Goal: Transaction & Acquisition: Book appointment/travel/reservation

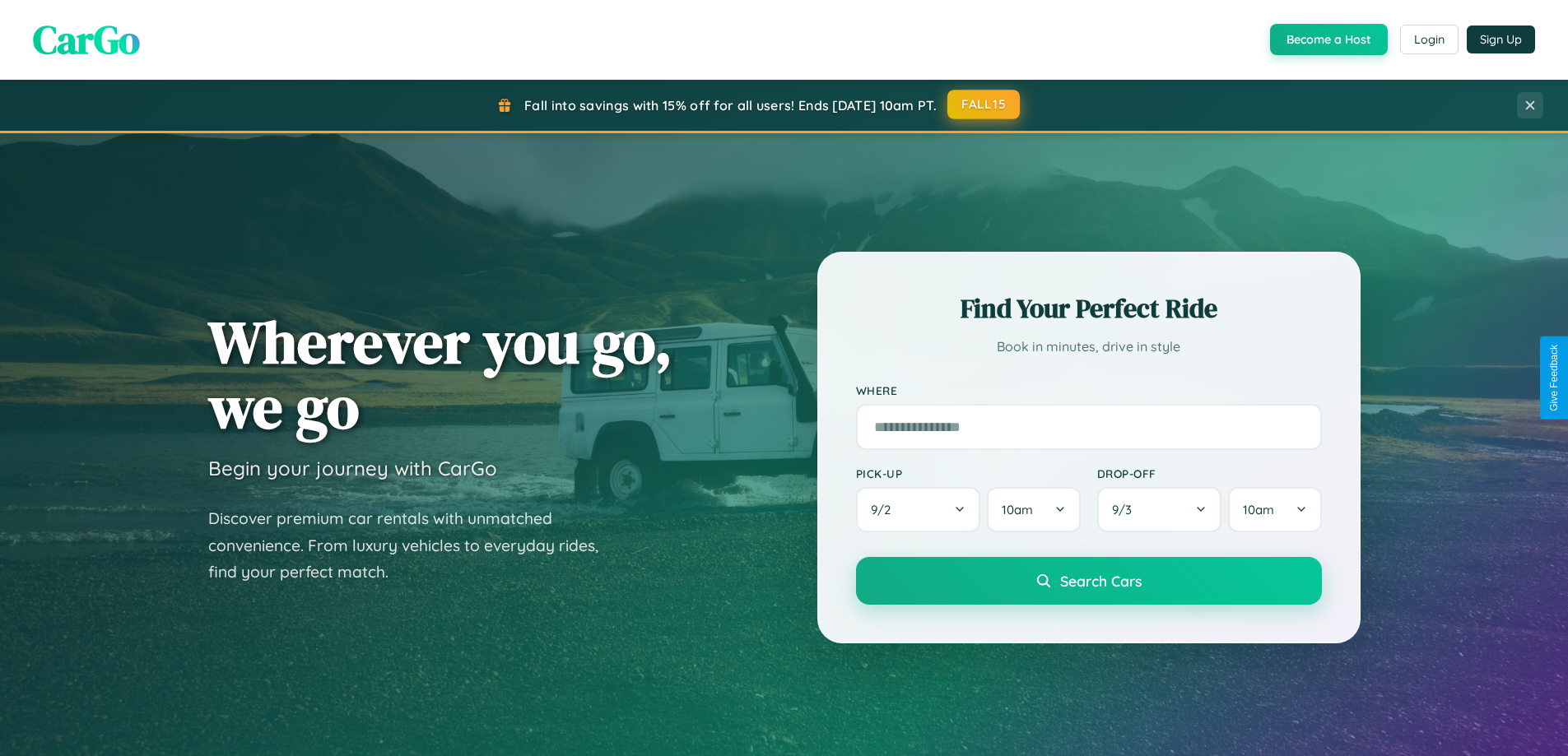
click at [985, 105] on button "FALL15" at bounding box center [984, 105] width 73 height 29
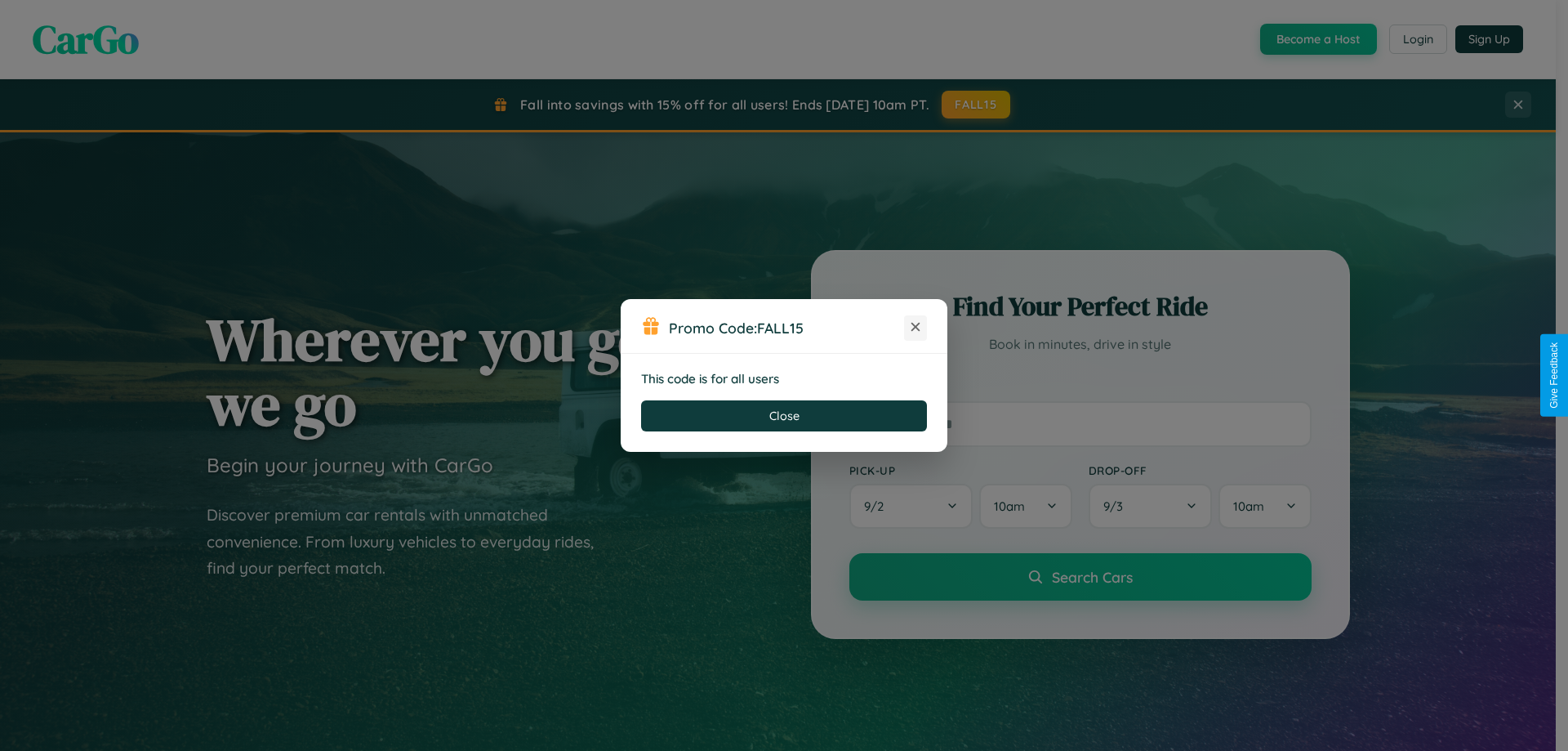
click at [915, 327] on icon at bounding box center [915, 327] width 16 height 16
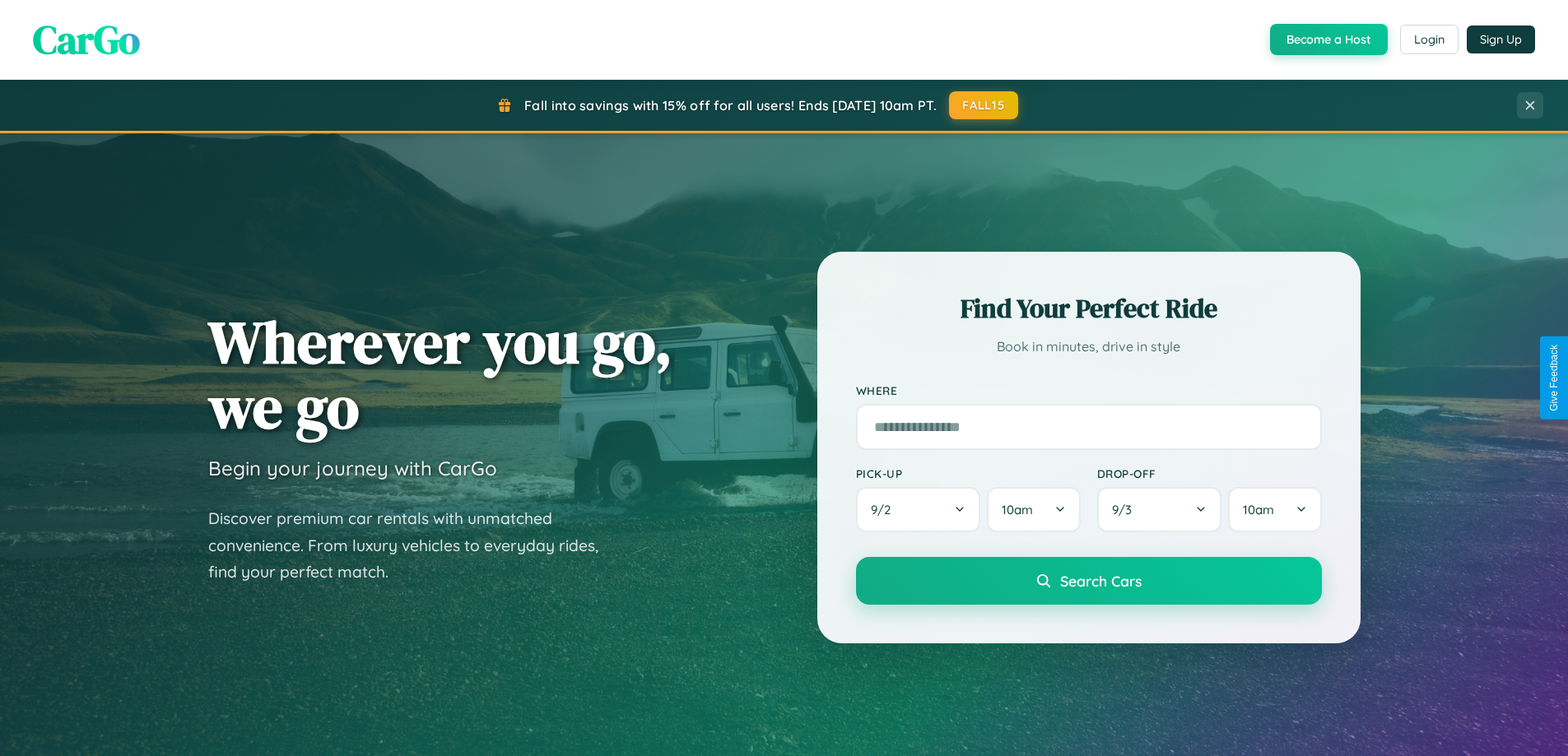
scroll to position [3166, 0]
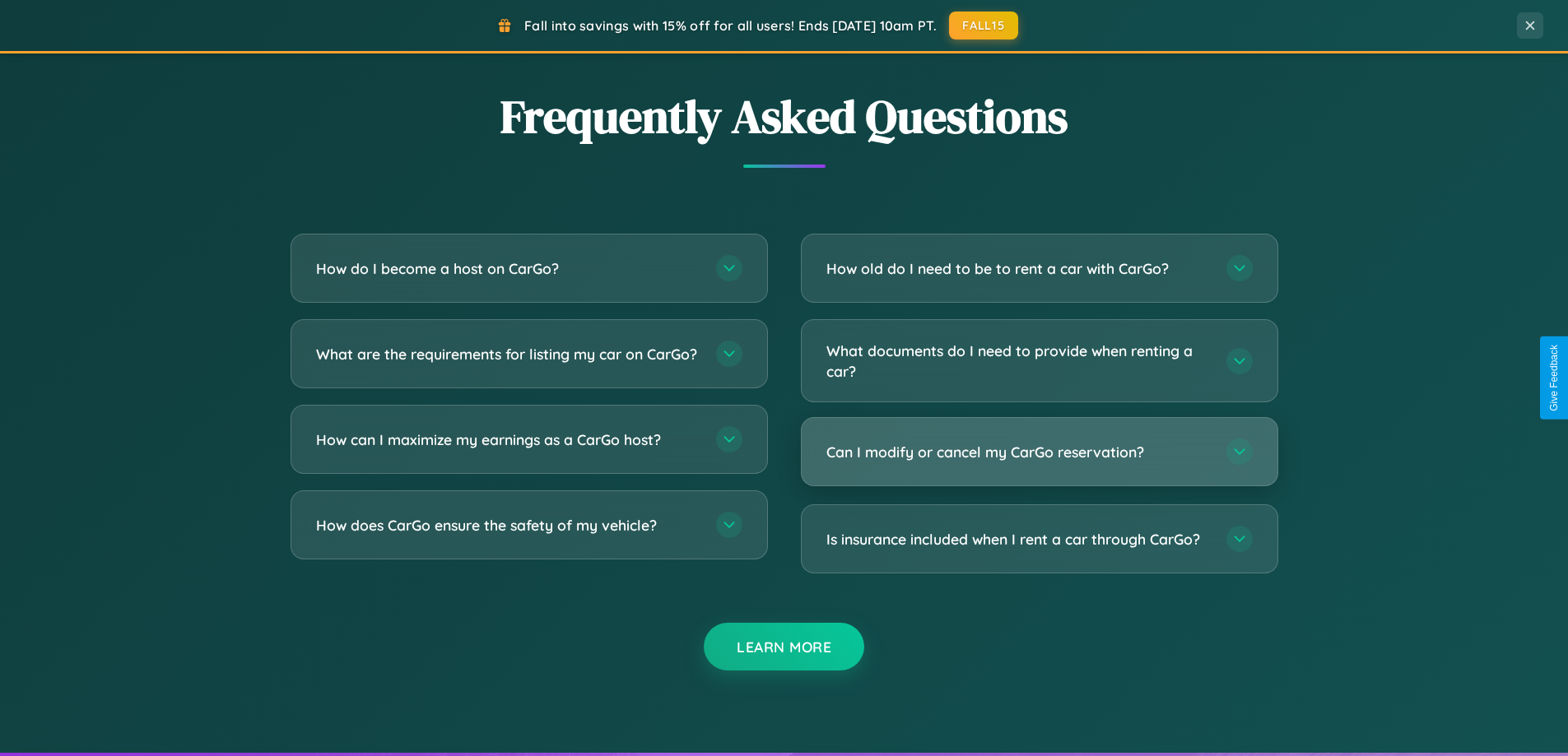
click at [1038, 452] on h3 "Can I modify or cancel my CarGo reservation?" at bounding box center [1018, 452] width 383 height 21
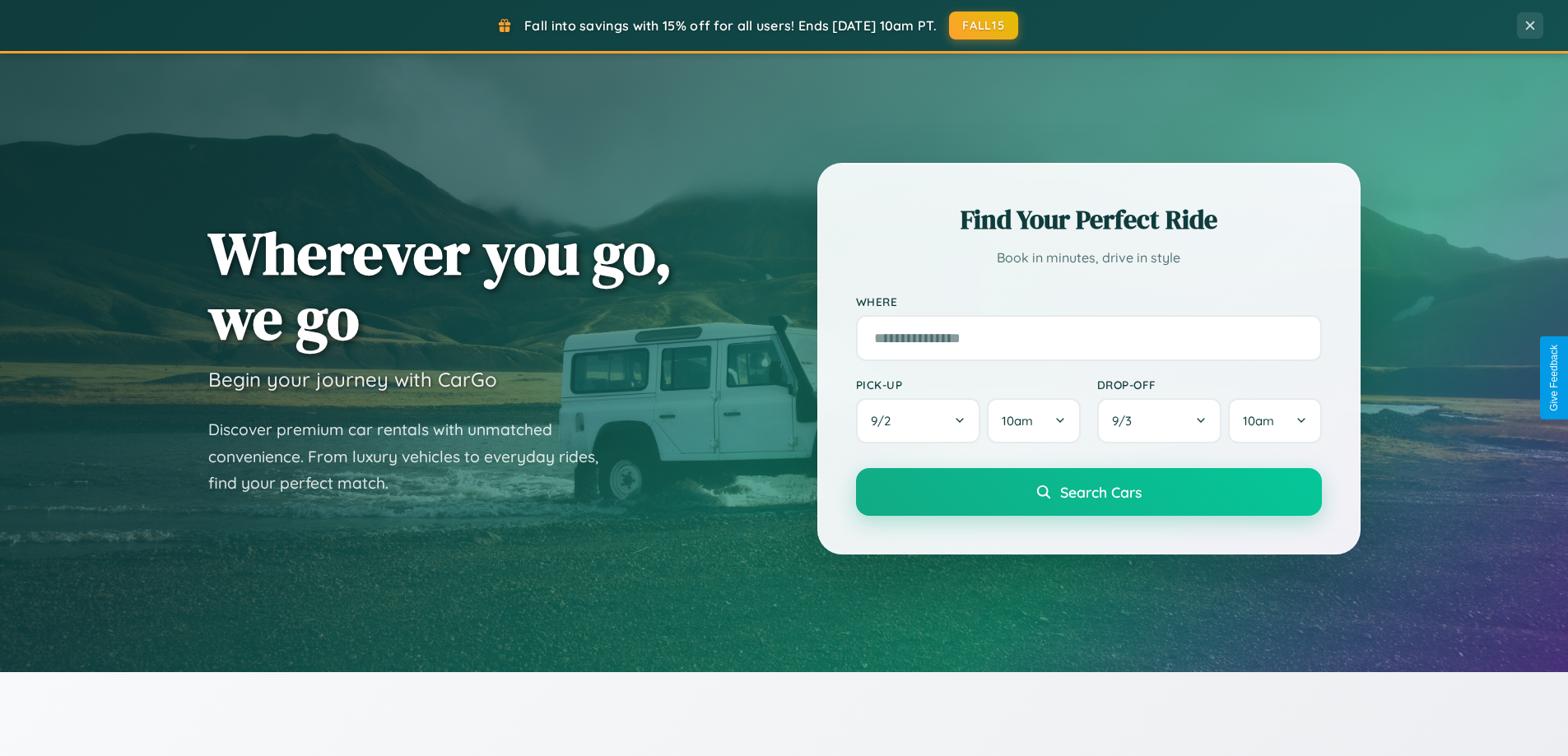
scroll to position [0, 0]
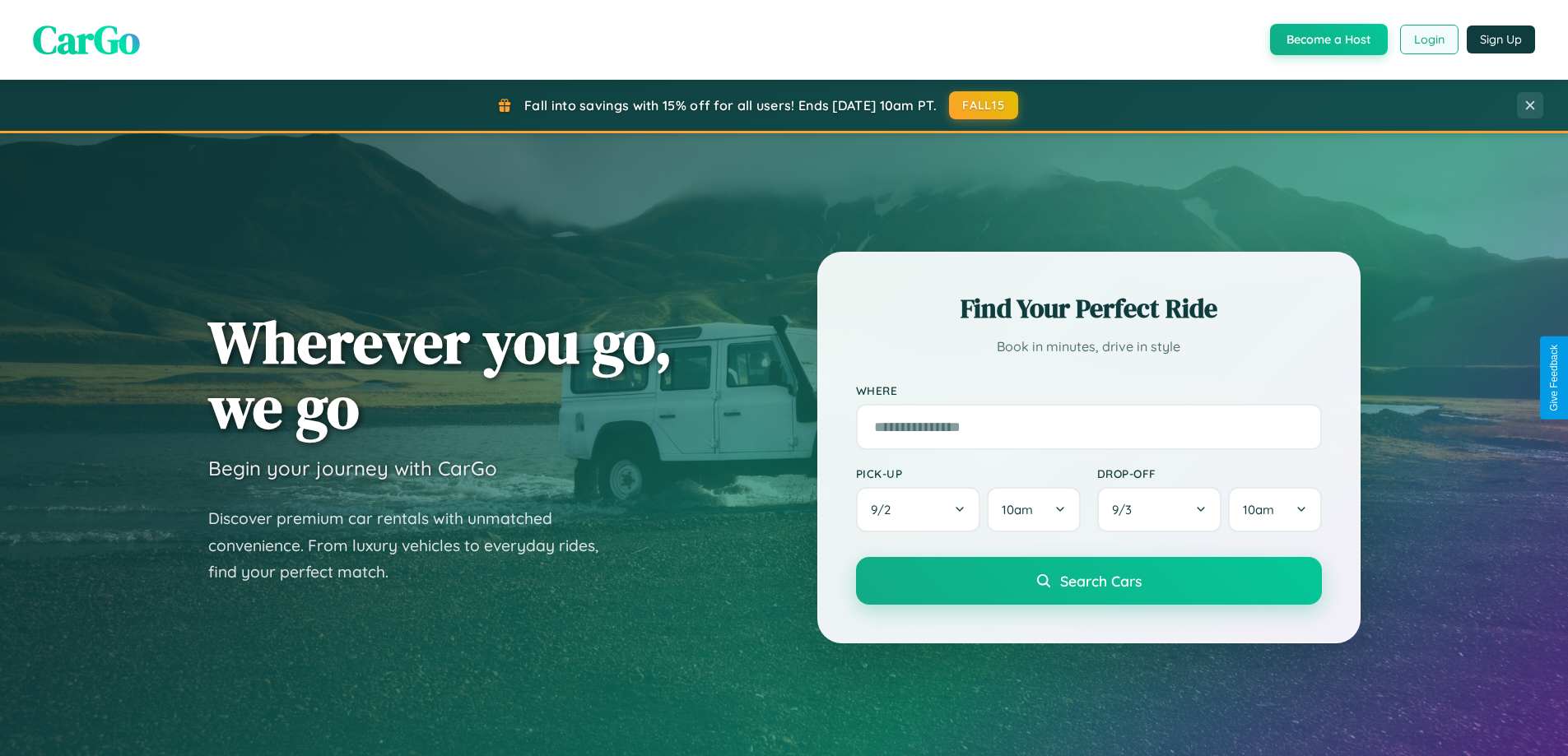
click at [1428, 40] on button "Login" at bounding box center [1430, 40] width 59 height 29
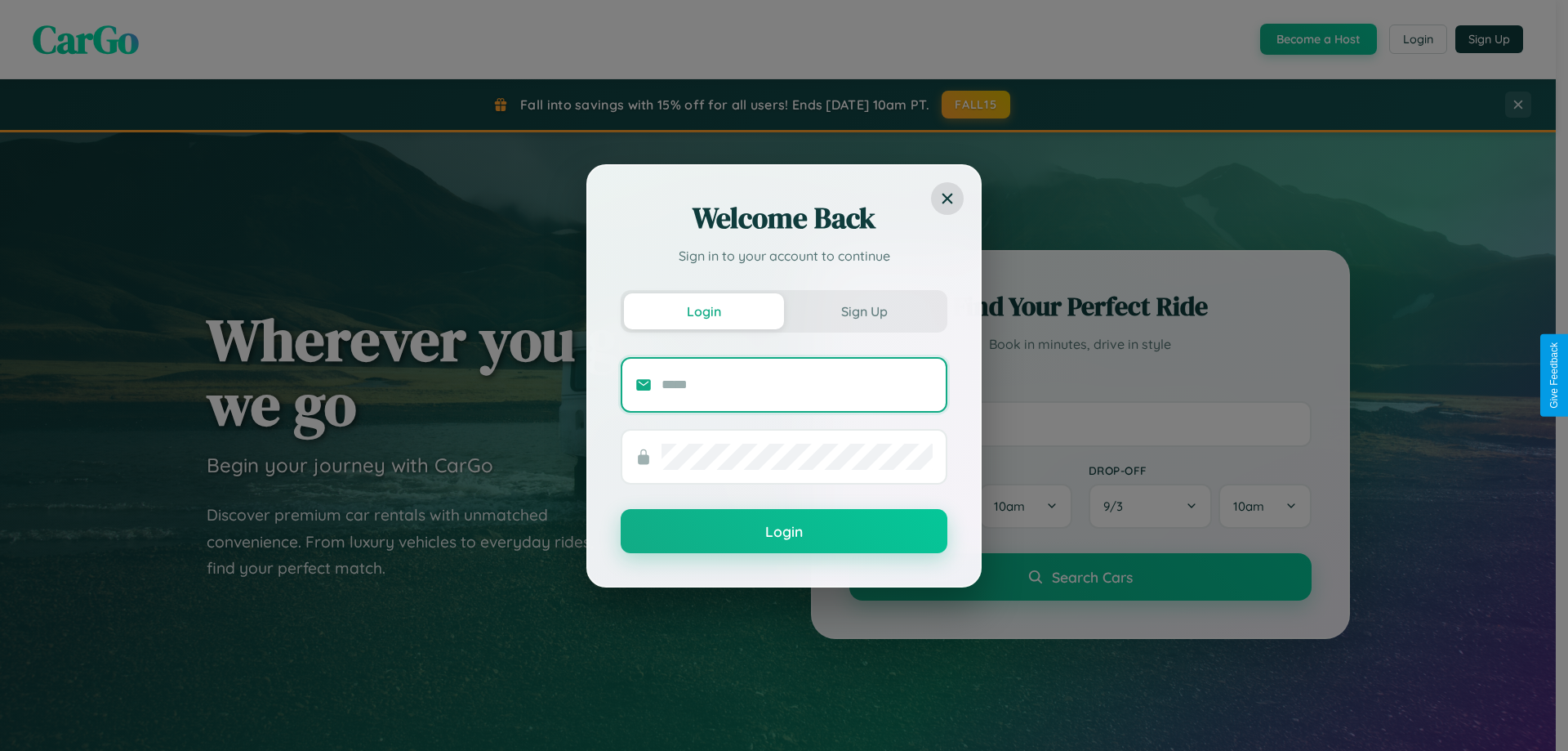
click at [797, 384] on input "text" at bounding box center [797, 385] width 271 height 26
type input "**********"
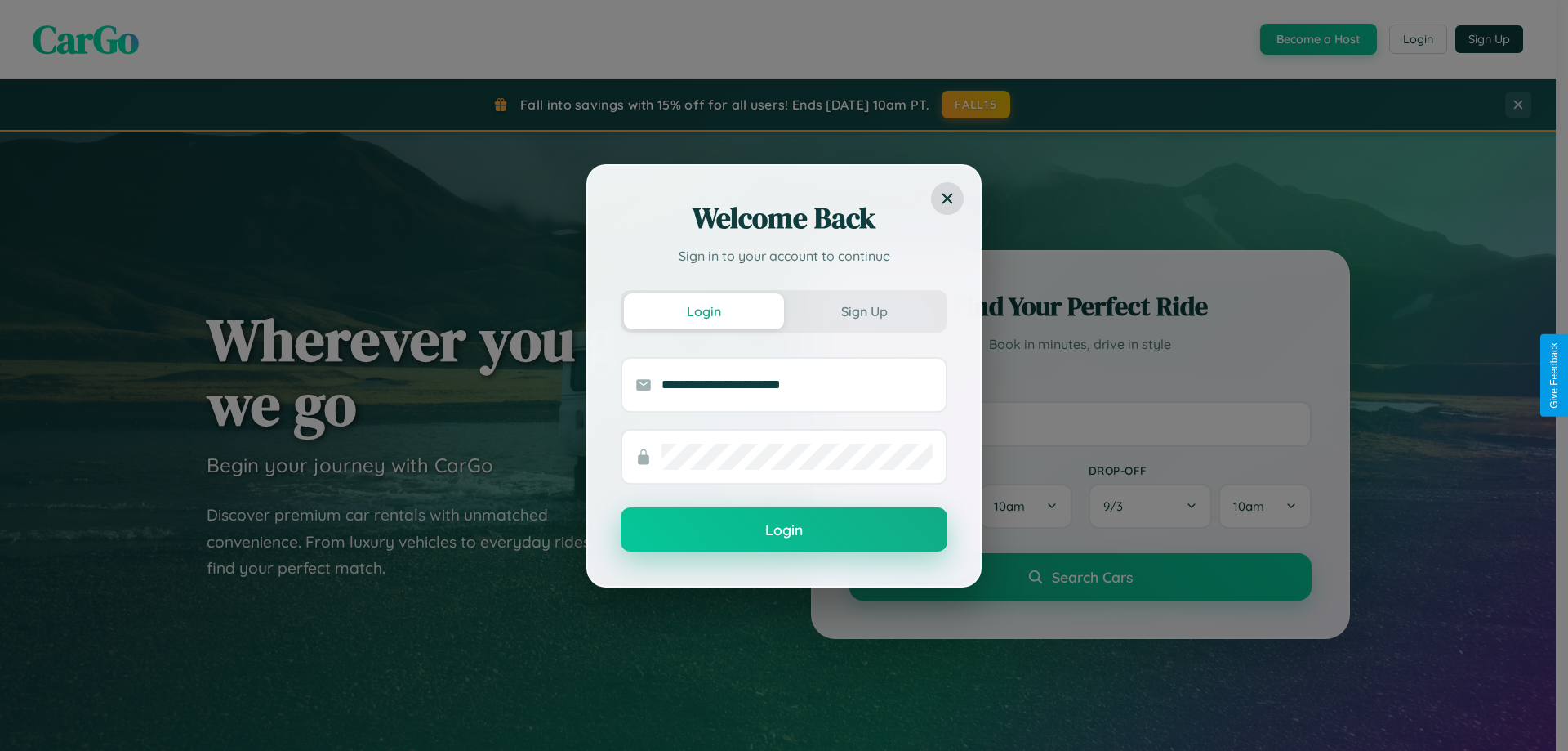
click at [784, 530] on button "Login" at bounding box center [784, 529] width 326 height 44
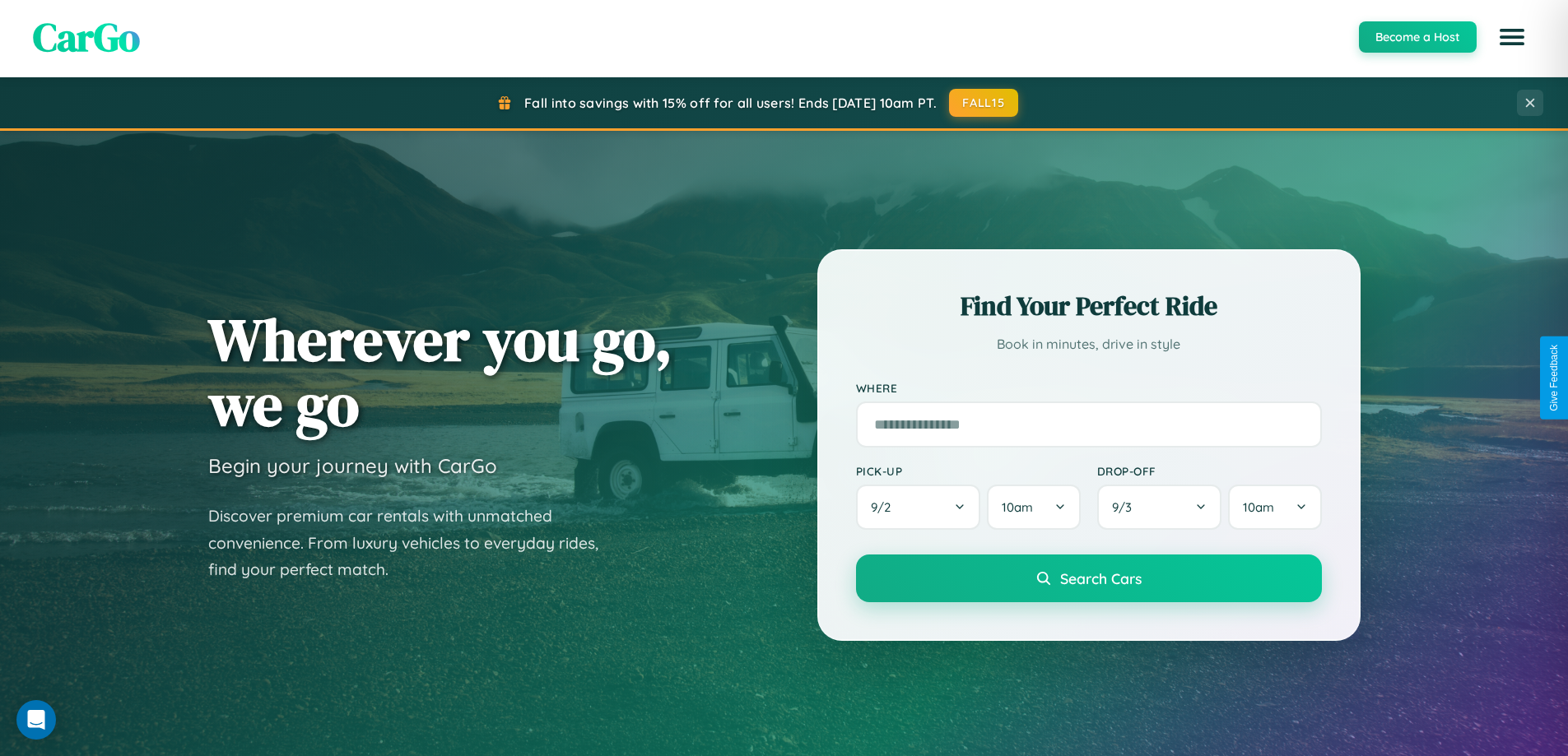
scroll to position [2643, 0]
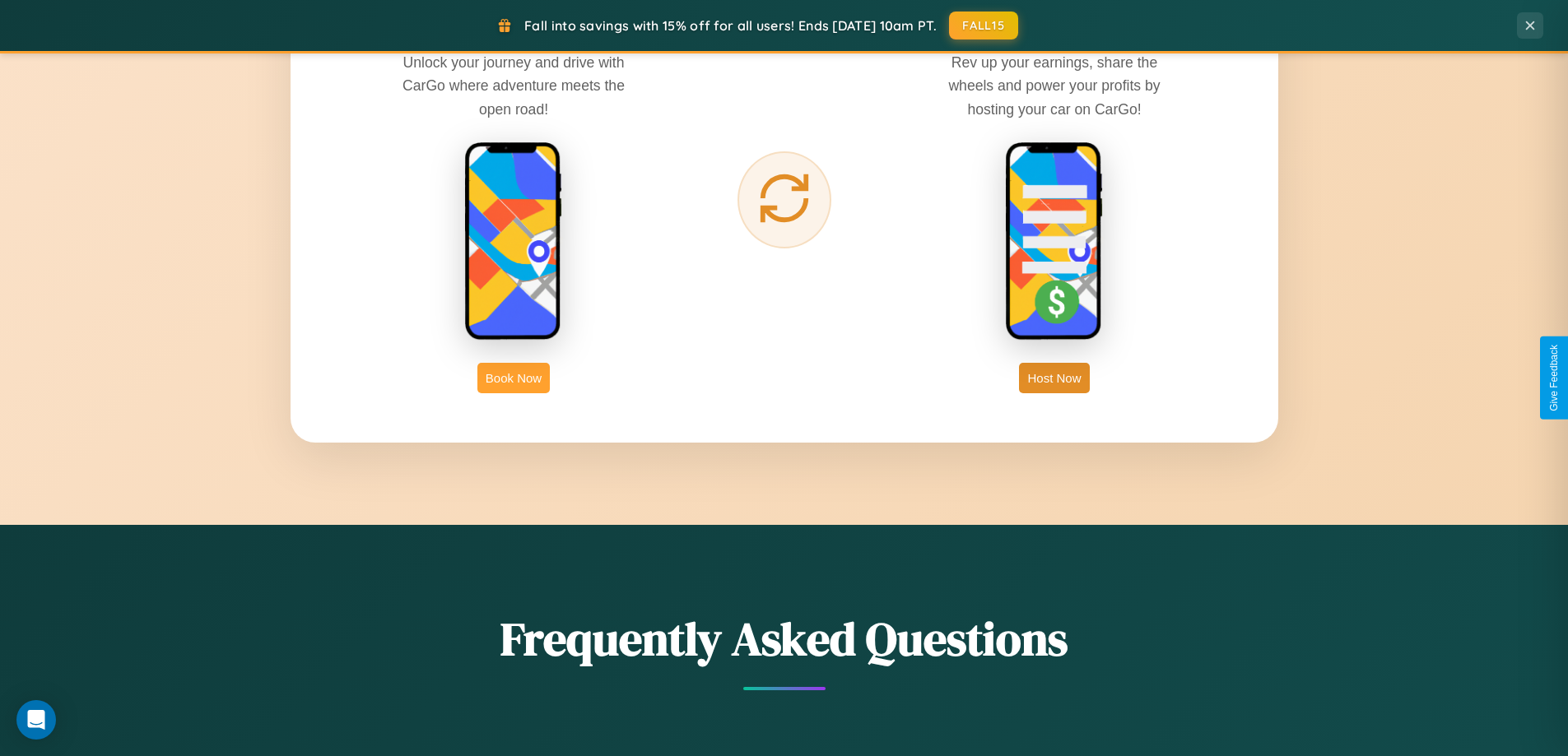
click at [514, 378] on button "Book Now" at bounding box center [514, 377] width 73 height 30
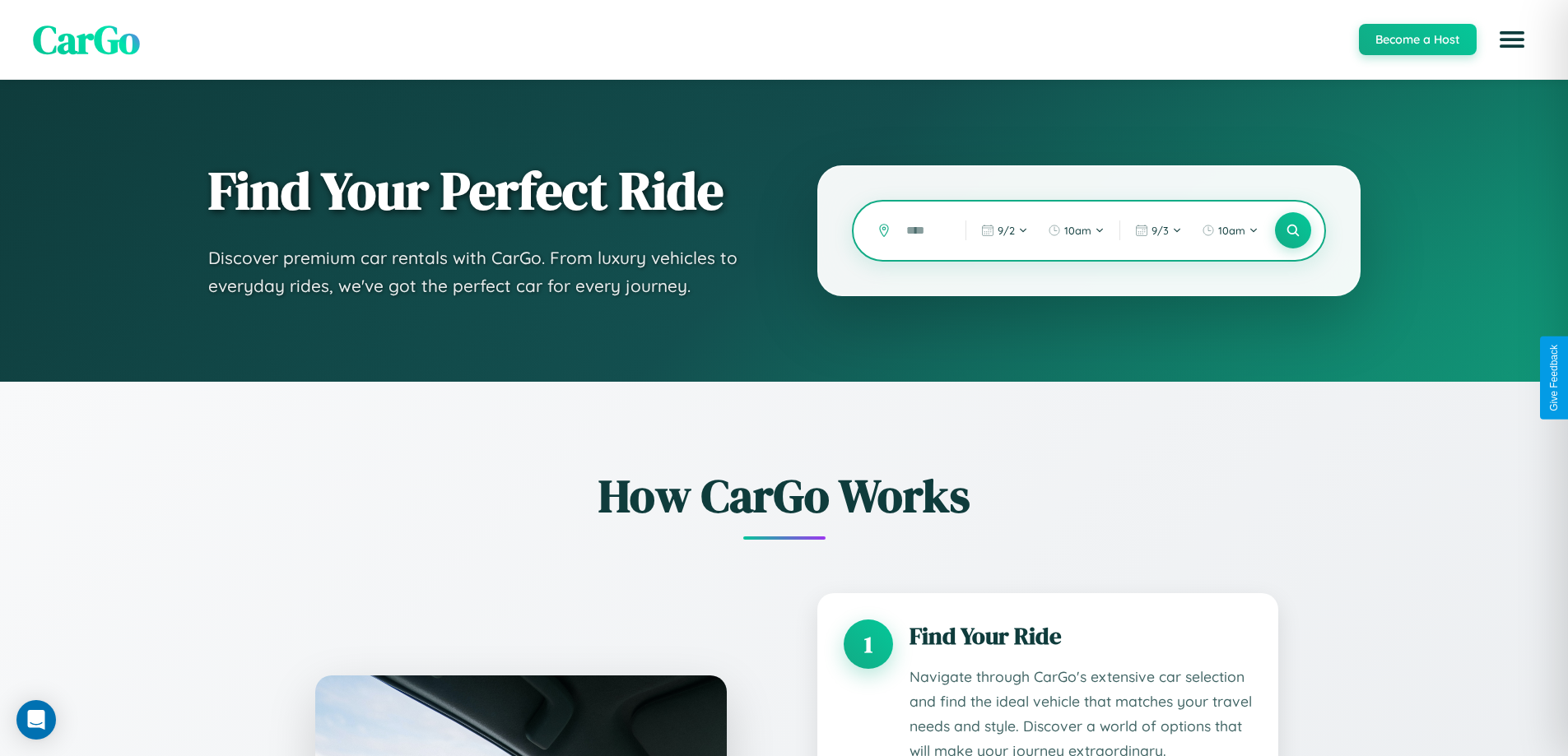
click at [923, 230] on input "text" at bounding box center [923, 230] width 51 height 29
type input "*****"
click at [1292, 230] on icon at bounding box center [1293, 231] width 16 height 16
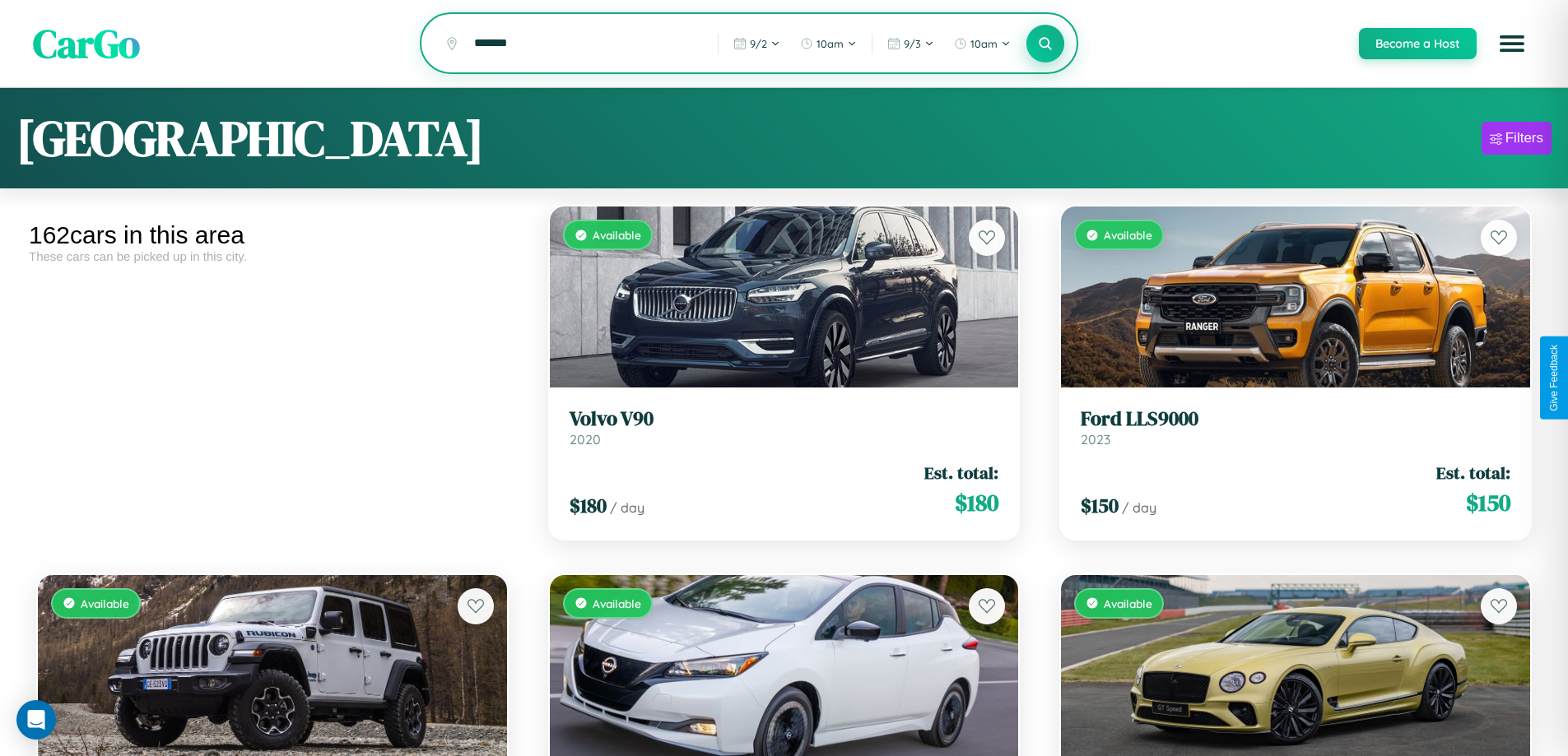
click at [1044, 44] on icon at bounding box center [1045, 43] width 16 height 16
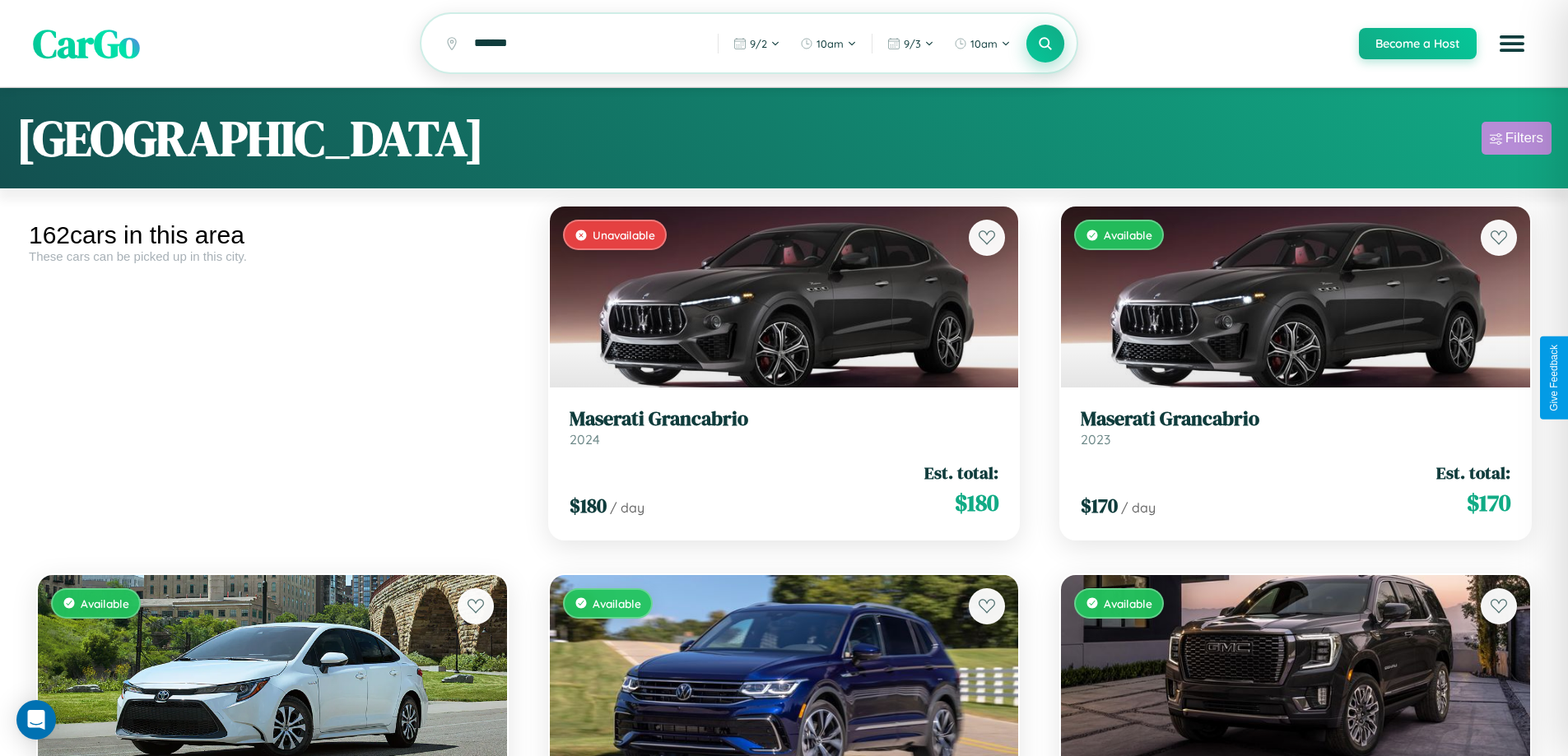
click at [1516, 141] on div "Filters" at bounding box center [1525, 138] width 38 height 16
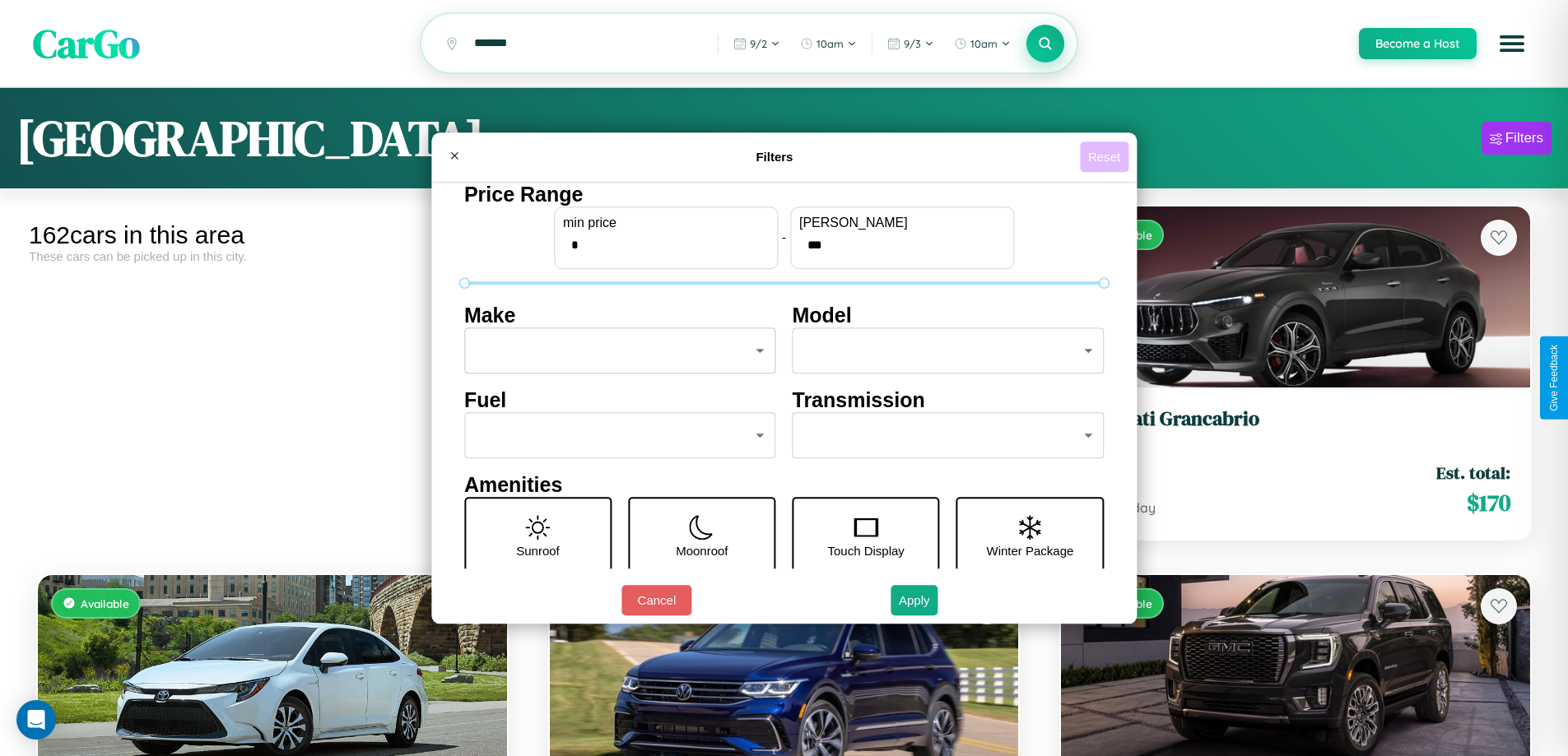
click at [1106, 157] on button "Reset" at bounding box center [1104, 157] width 48 height 30
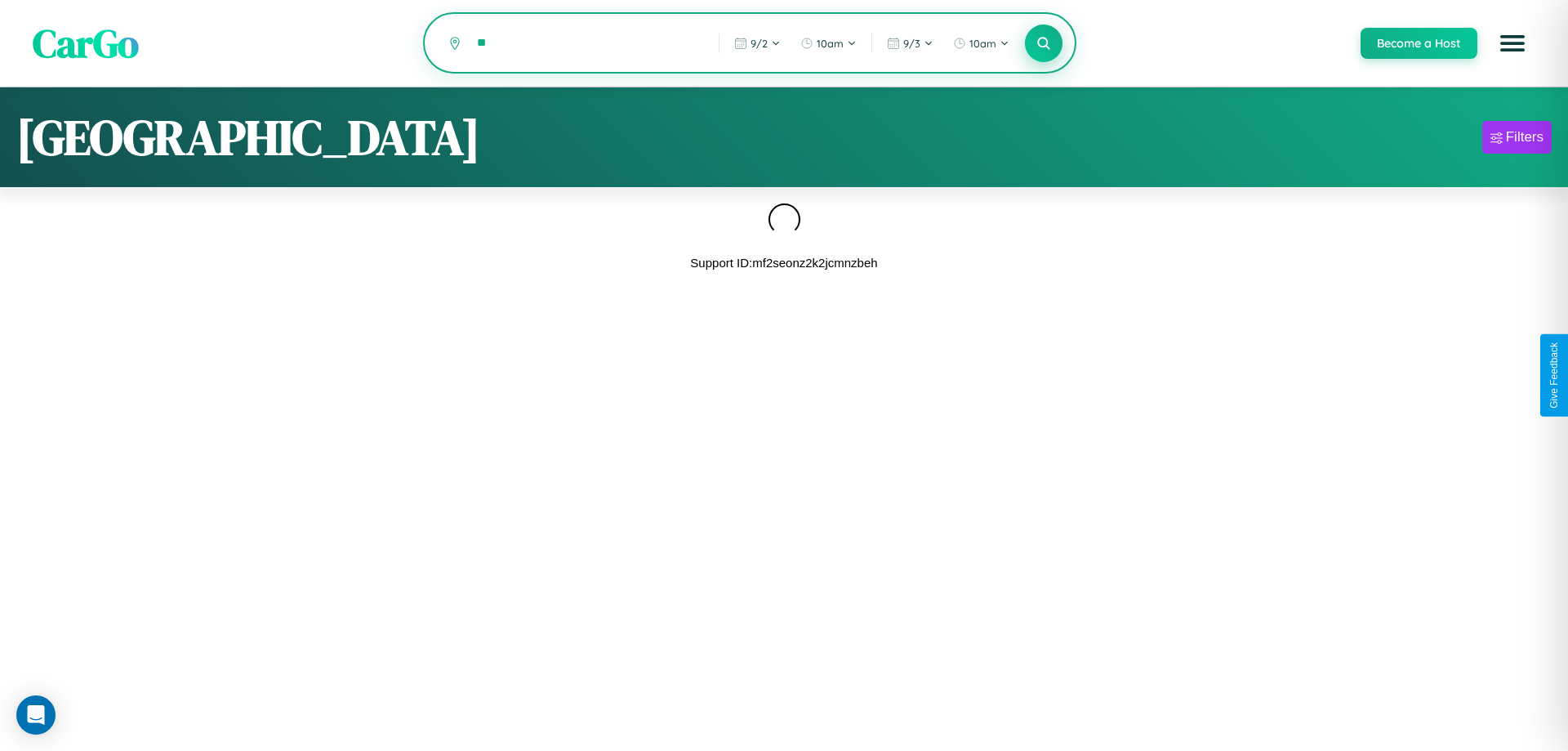
type input "*"
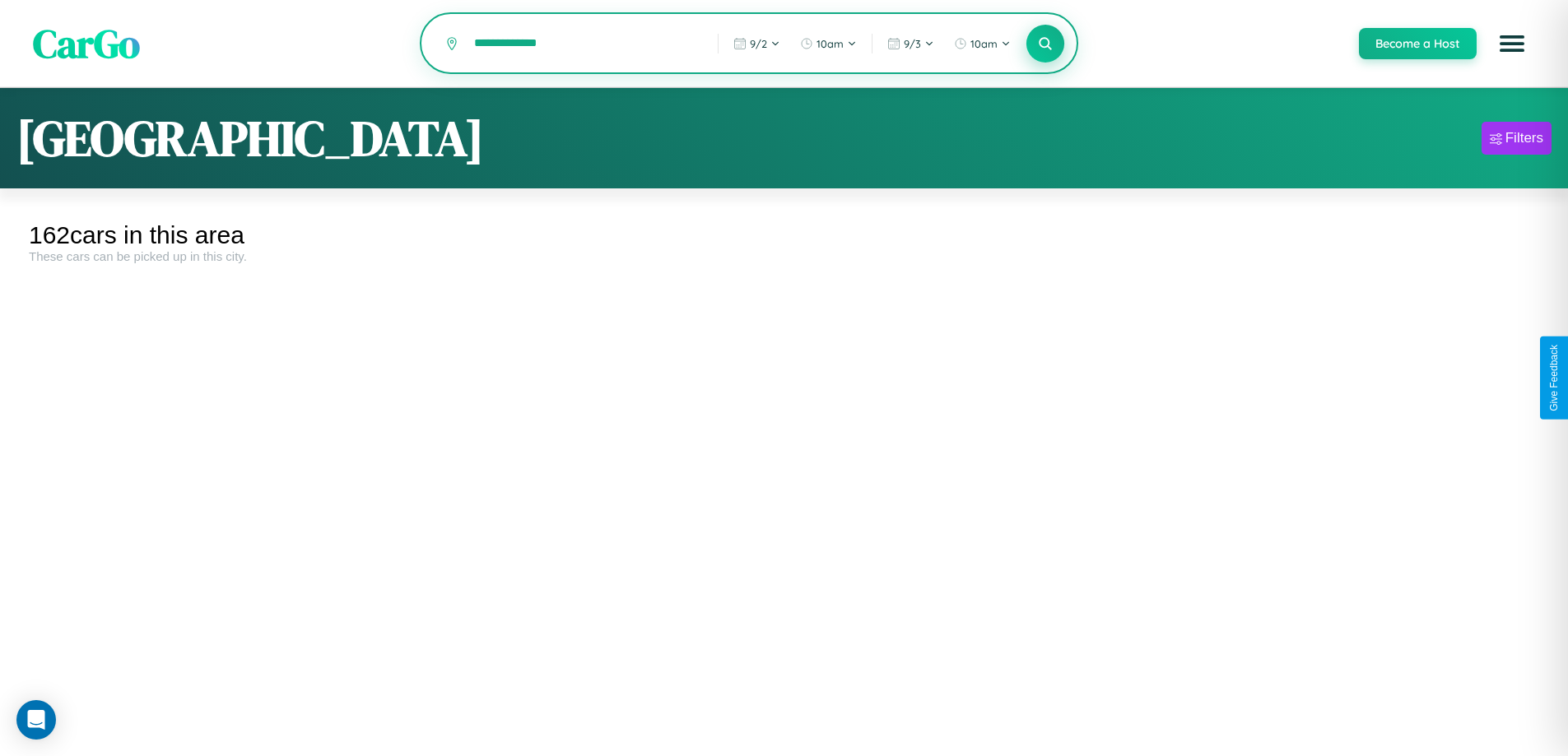
type input "**********"
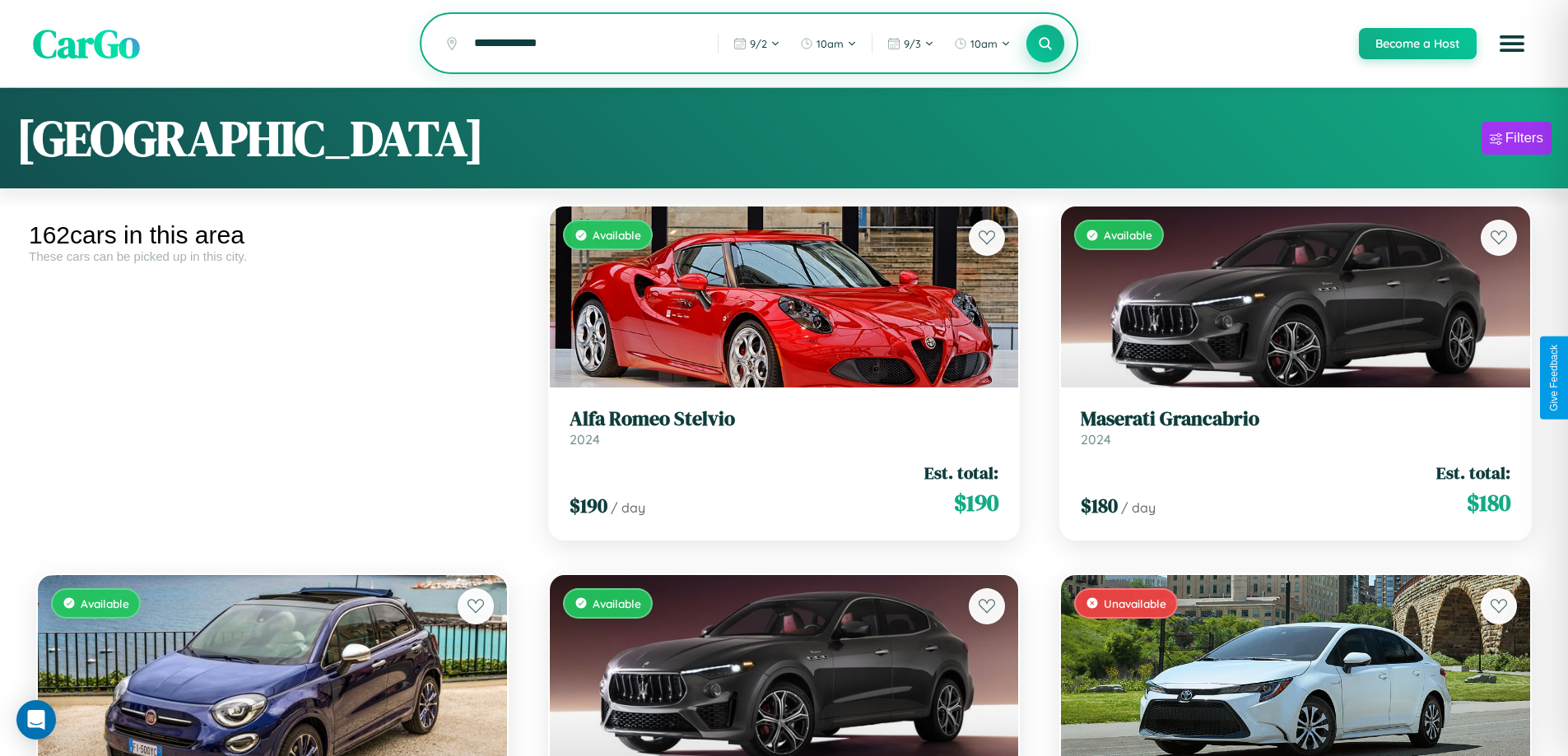
click at [1044, 44] on icon at bounding box center [1045, 43] width 16 height 16
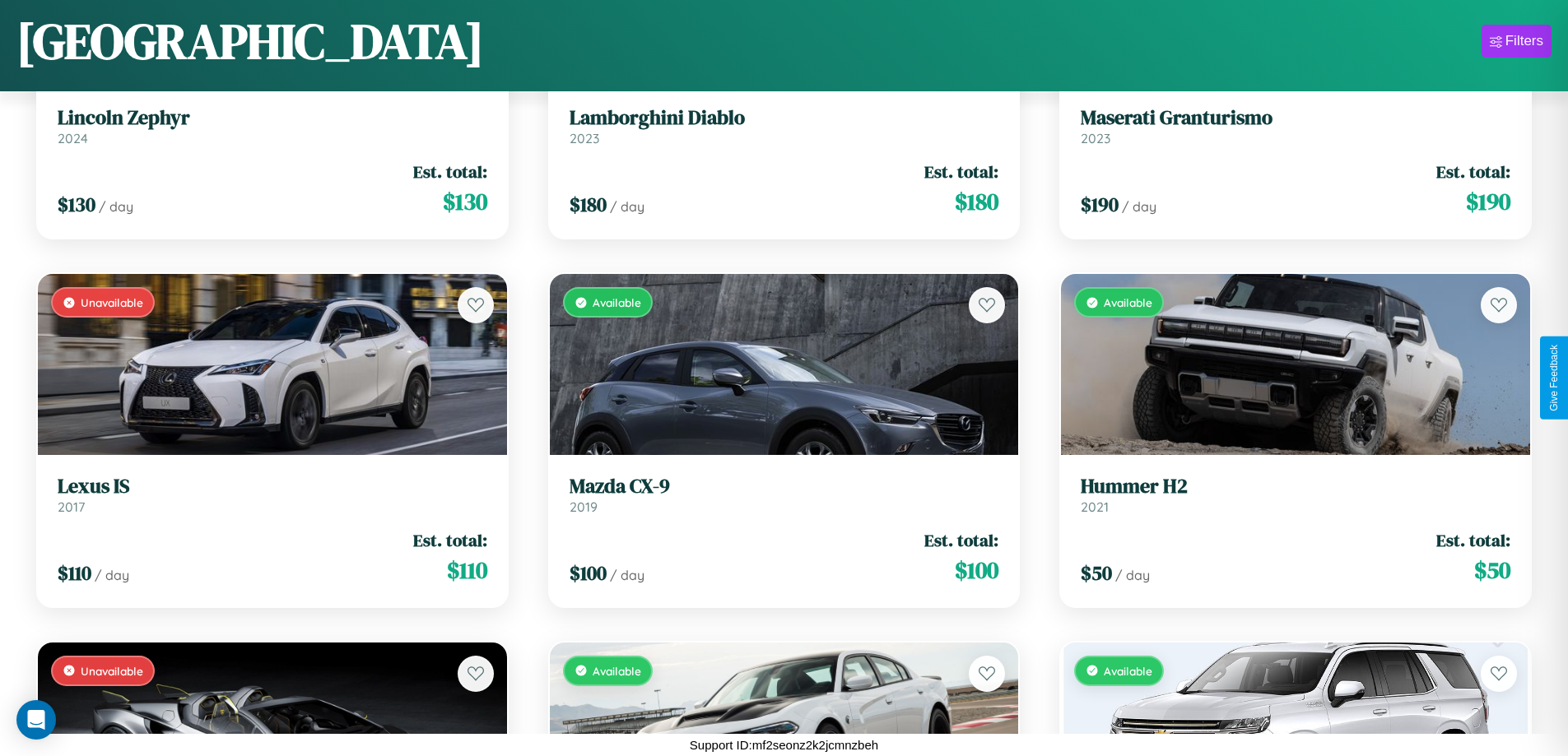
scroll to position [15337, 0]
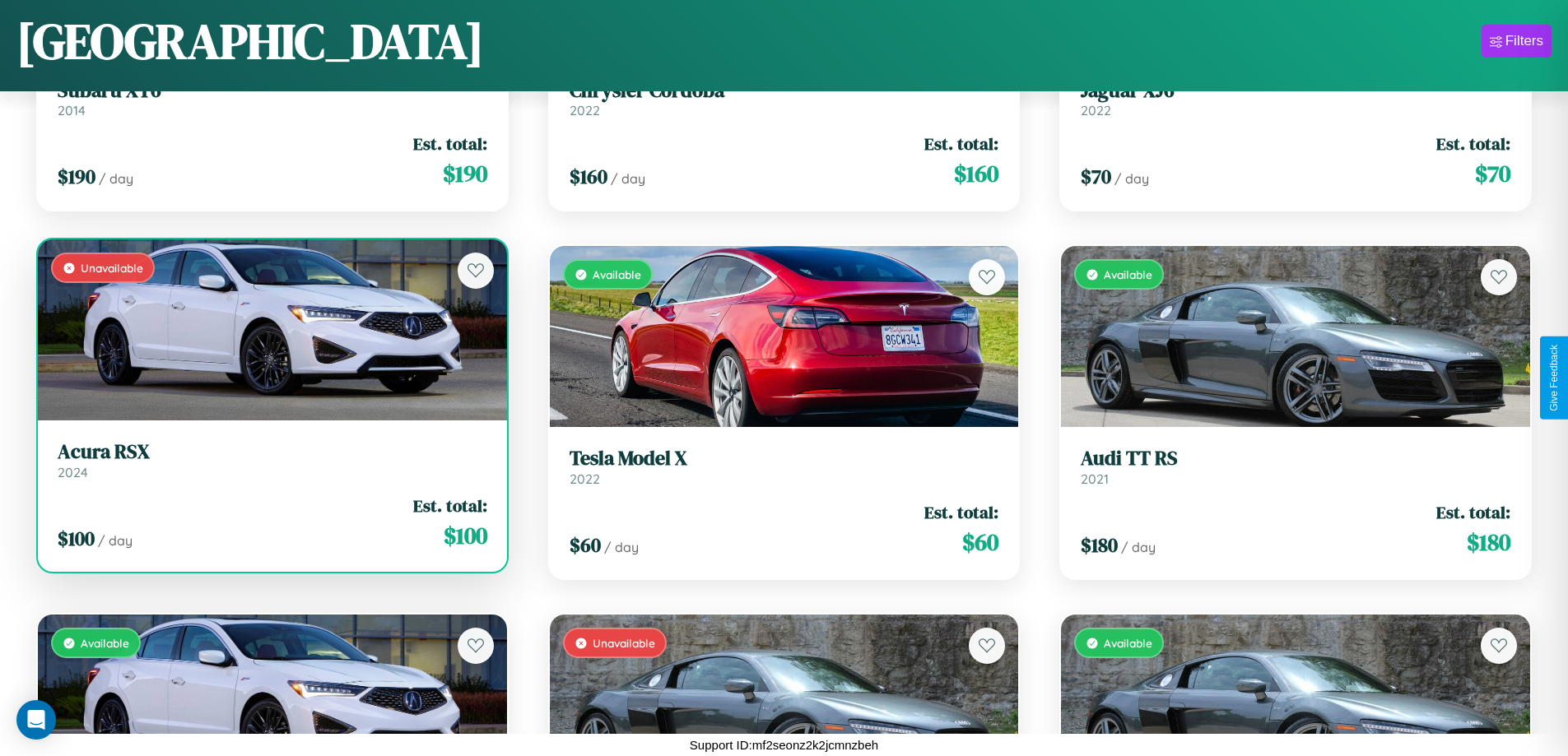
click at [270, 466] on link "Acura RSX 2024" at bounding box center [273, 460] width 430 height 41
